Goal: Task Accomplishment & Management: Manage account settings

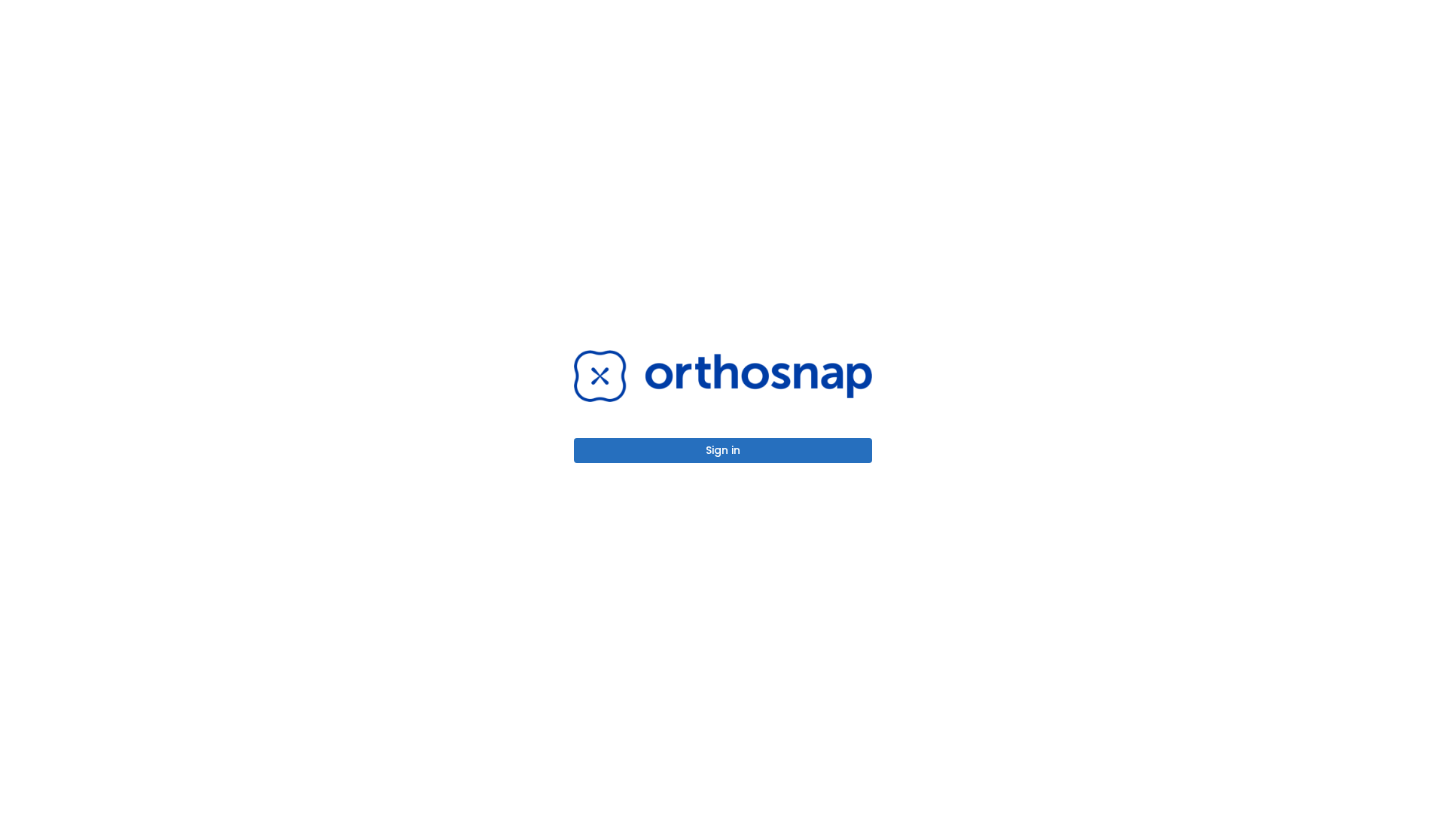
click at [723, 450] on button "Sign in" at bounding box center [723, 450] width 298 height 25
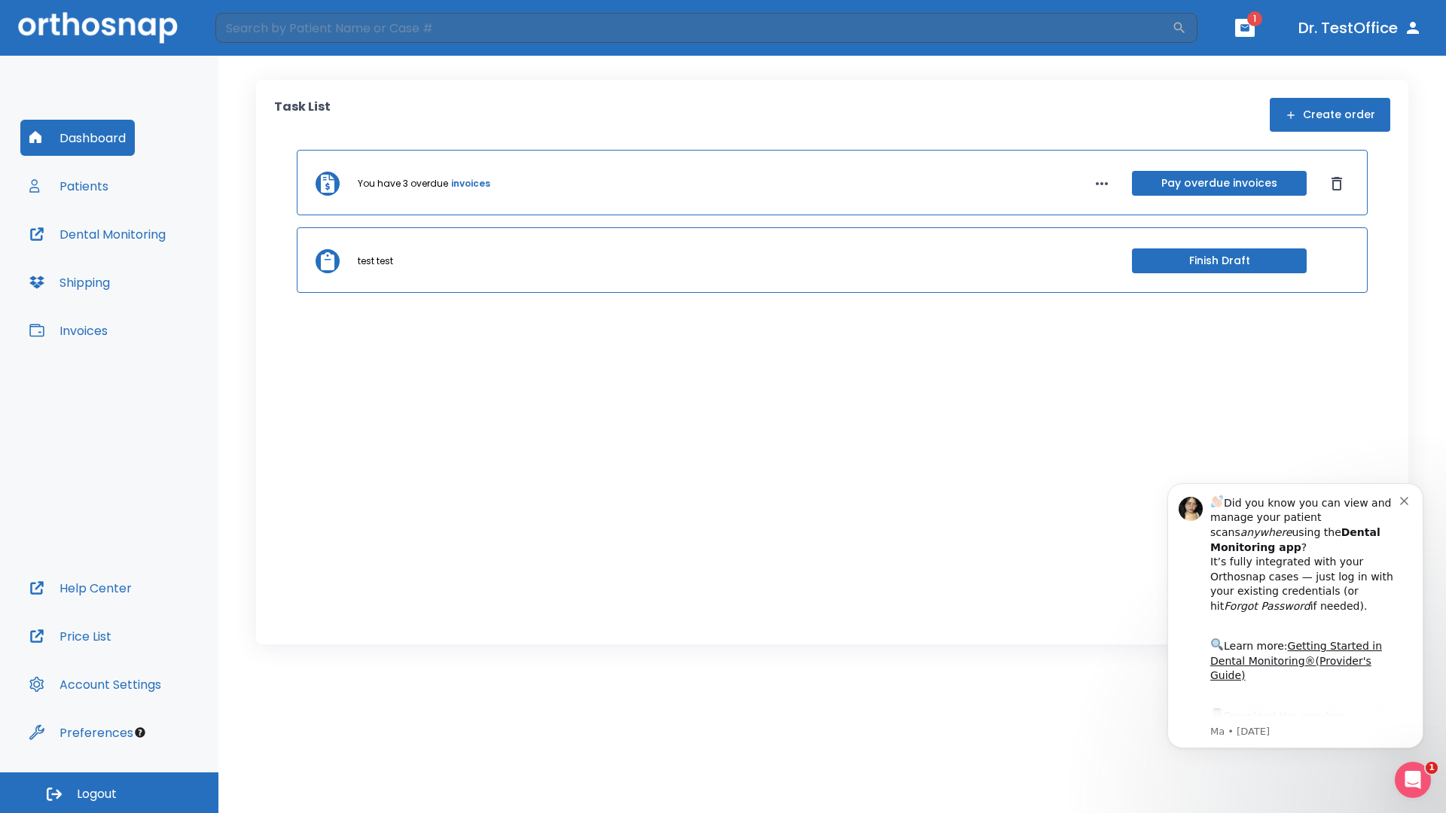
click at [109, 793] on span "Logout" at bounding box center [97, 794] width 40 height 17
